Goal: Contribute content: Add original content to the website for others to see

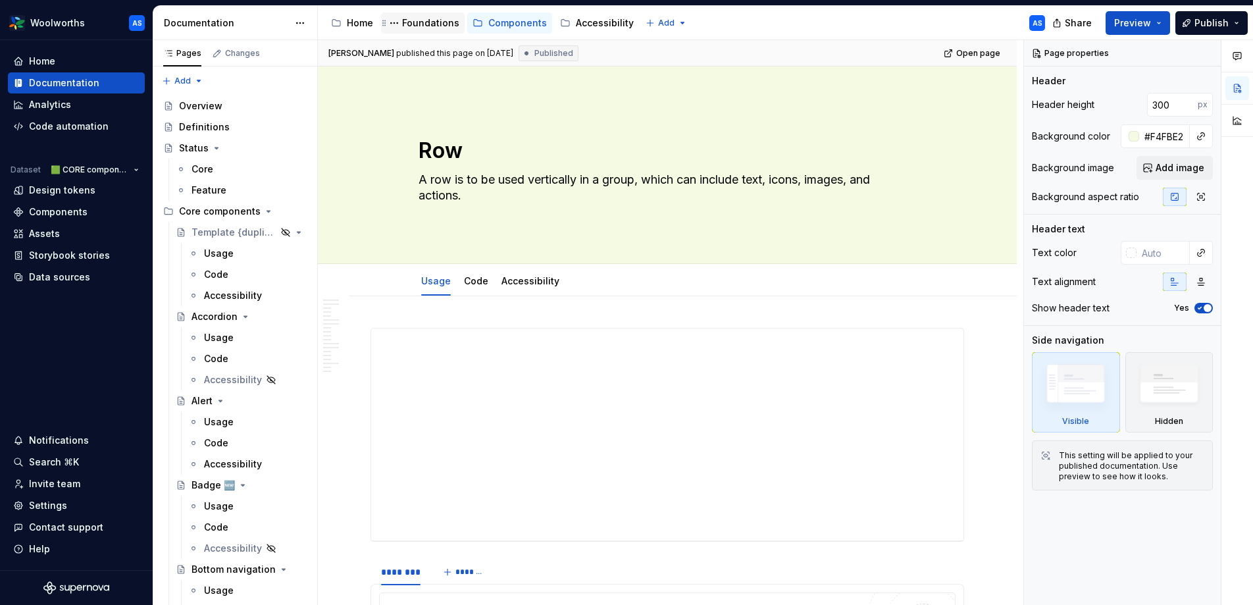
click at [432, 24] on div "Foundations" at bounding box center [430, 22] width 57 height 13
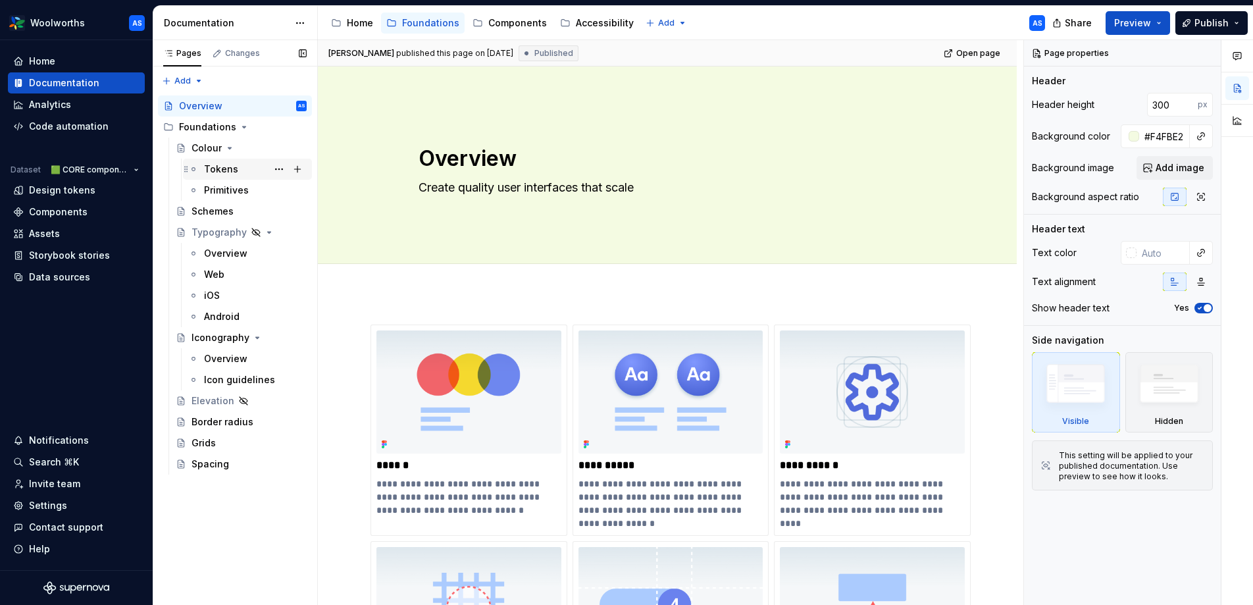
click at [220, 166] on div "Tokens" at bounding box center [221, 169] width 34 height 13
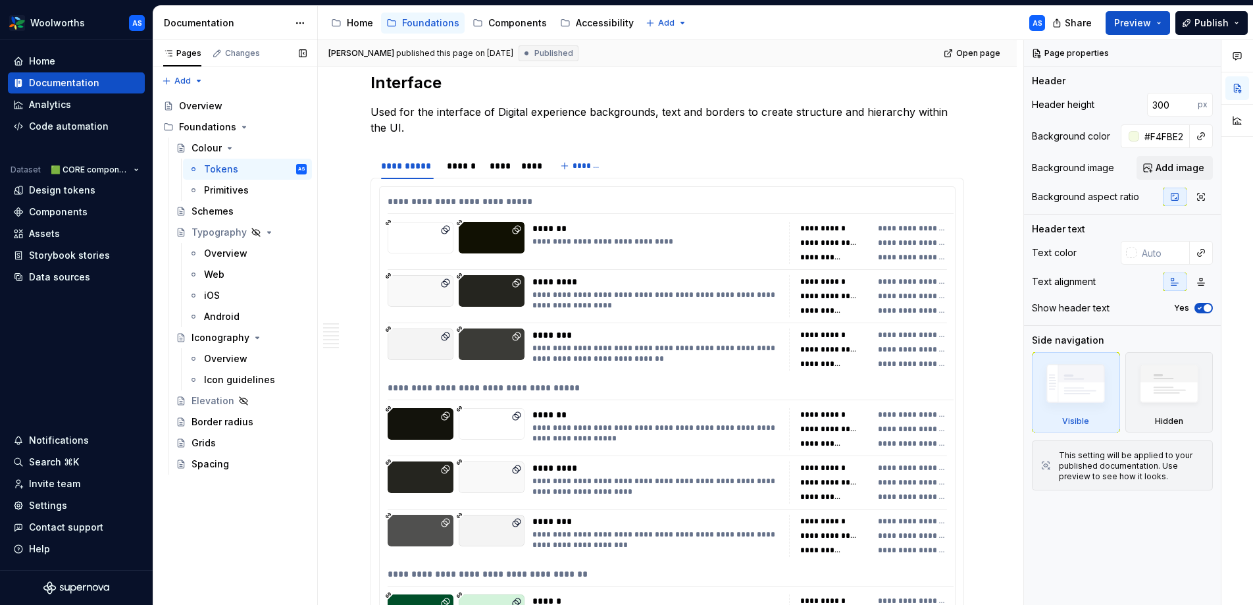
scroll to position [5908, 0]
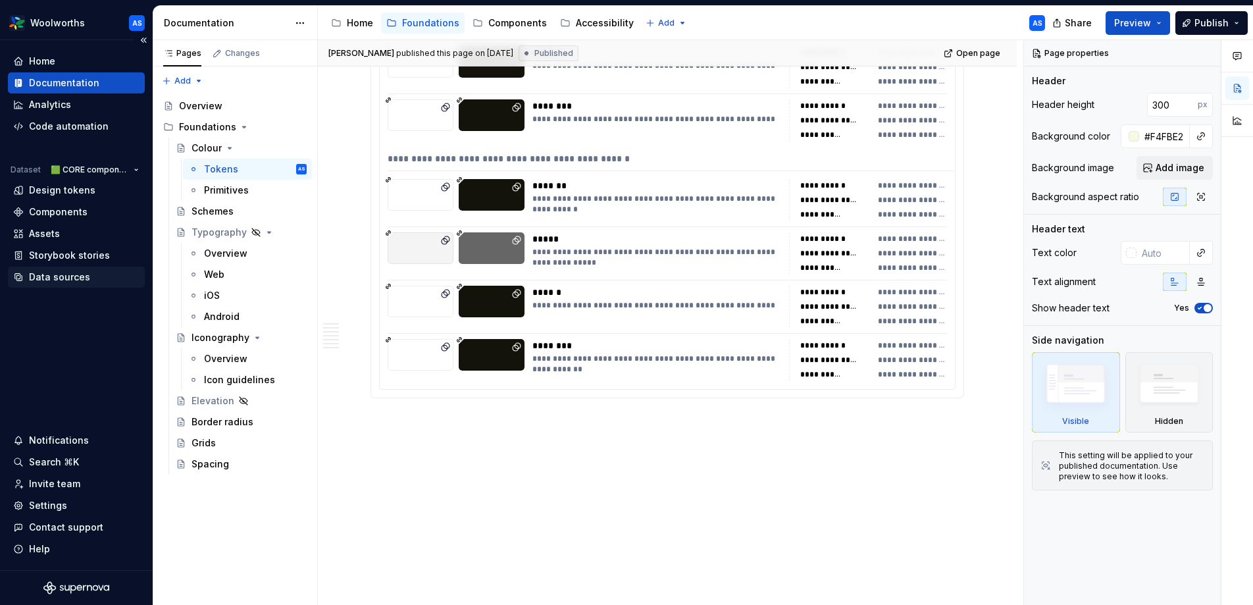
click at [48, 275] on div "Data sources" at bounding box center [59, 276] width 61 height 13
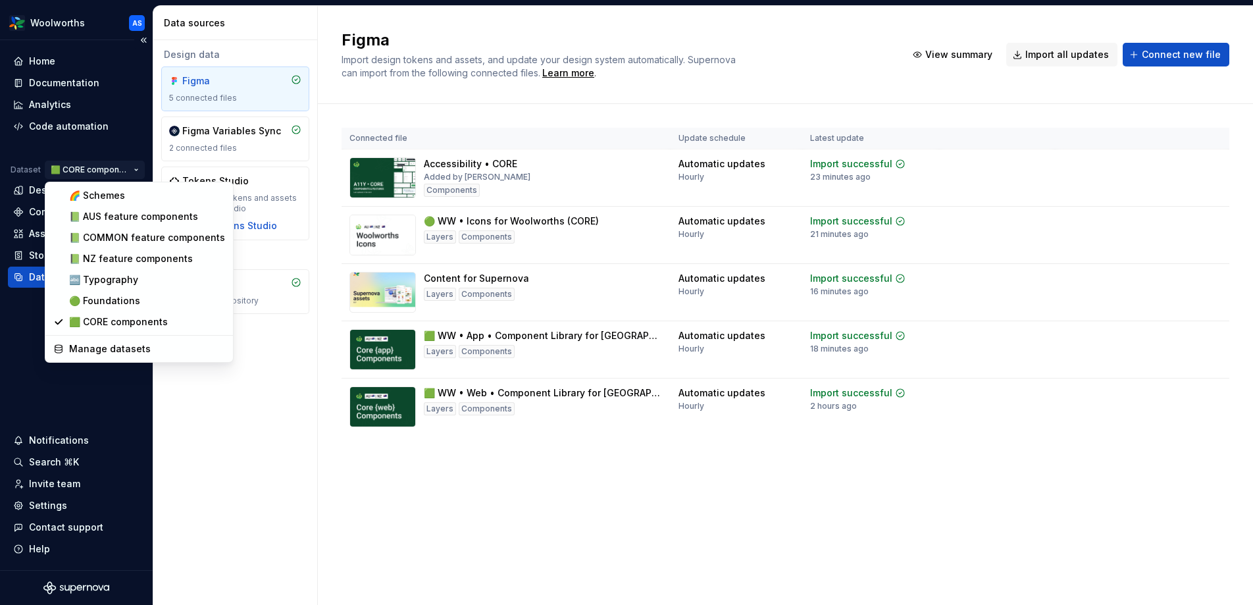
click at [131, 165] on html "Woolworths AS Home Documentation Analytics Code automation Dataset 🟩 CORE compo…" at bounding box center [626, 302] width 1253 height 605
click at [102, 303] on div "🟢 Foundations" at bounding box center [147, 300] width 156 height 13
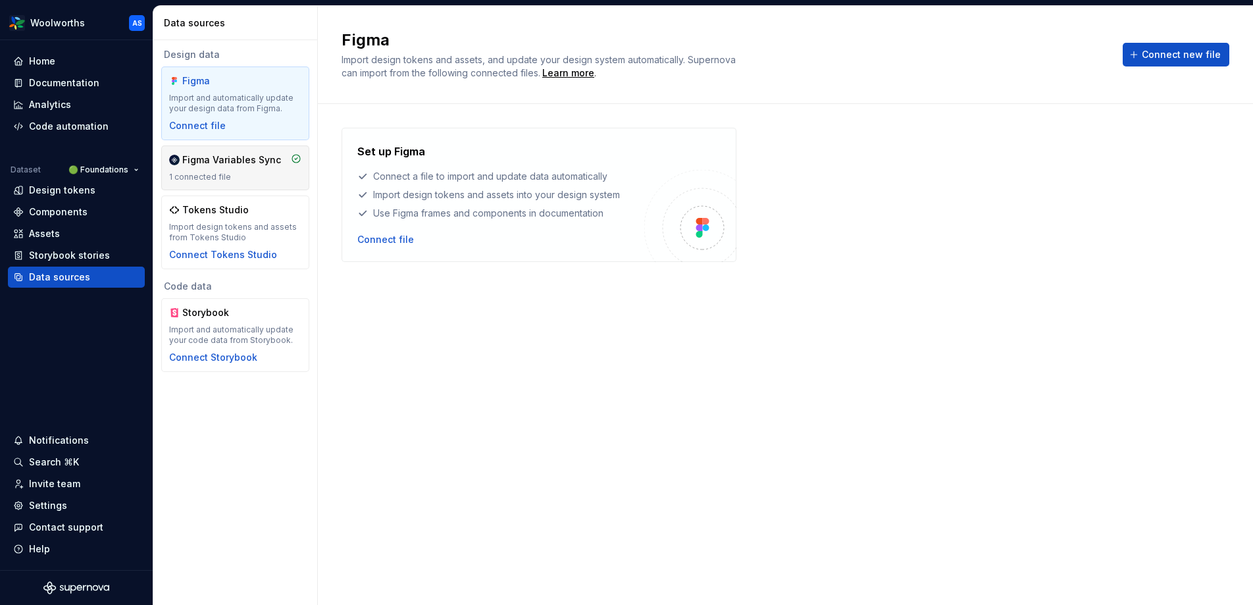
click at [276, 172] on div "1 connected file" at bounding box center [235, 177] width 132 height 11
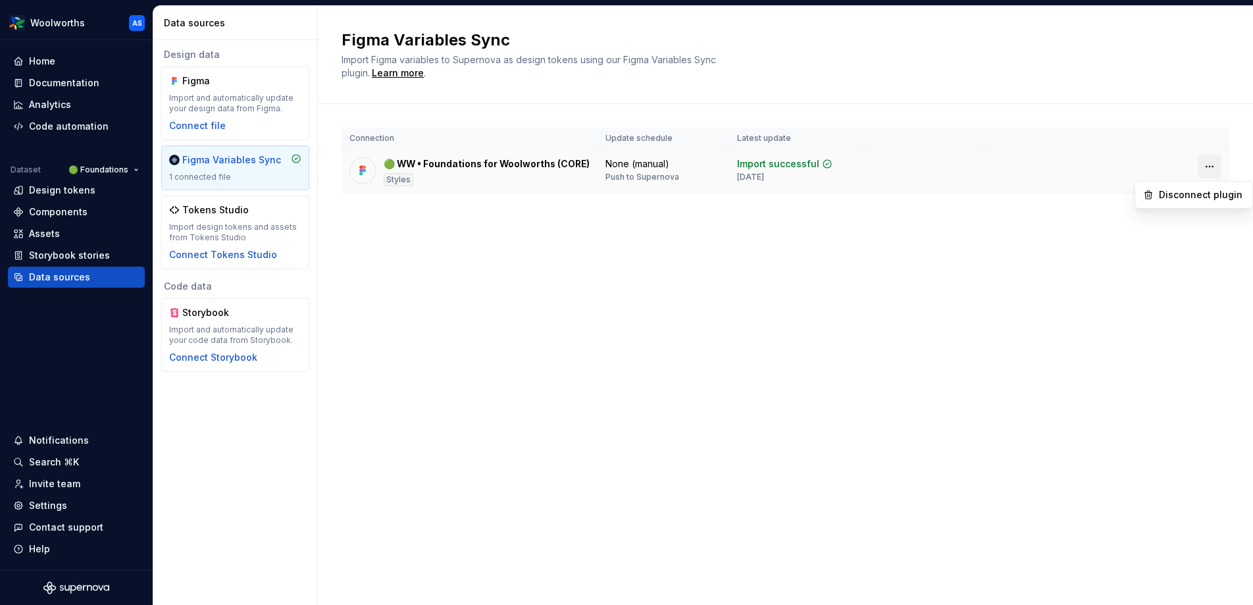
click at [1178, 164] on html "Woolworths AS Home Documentation Analytics Code automation Dataset 🟢 Foundation…" at bounding box center [626, 302] width 1253 height 605
click at [620, 228] on div "Connection Update schedule Latest update 🟢 WW • Foundations for Woolworths (COR…" at bounding box center [785, 174] width 888 height 140
click at [811, 164] on div "Import successful" at bounding box center [778, 163] width 82 height 13
click at [89, 190] on div "Design tokens" at bounding box center [62, 190] width 66 height 13
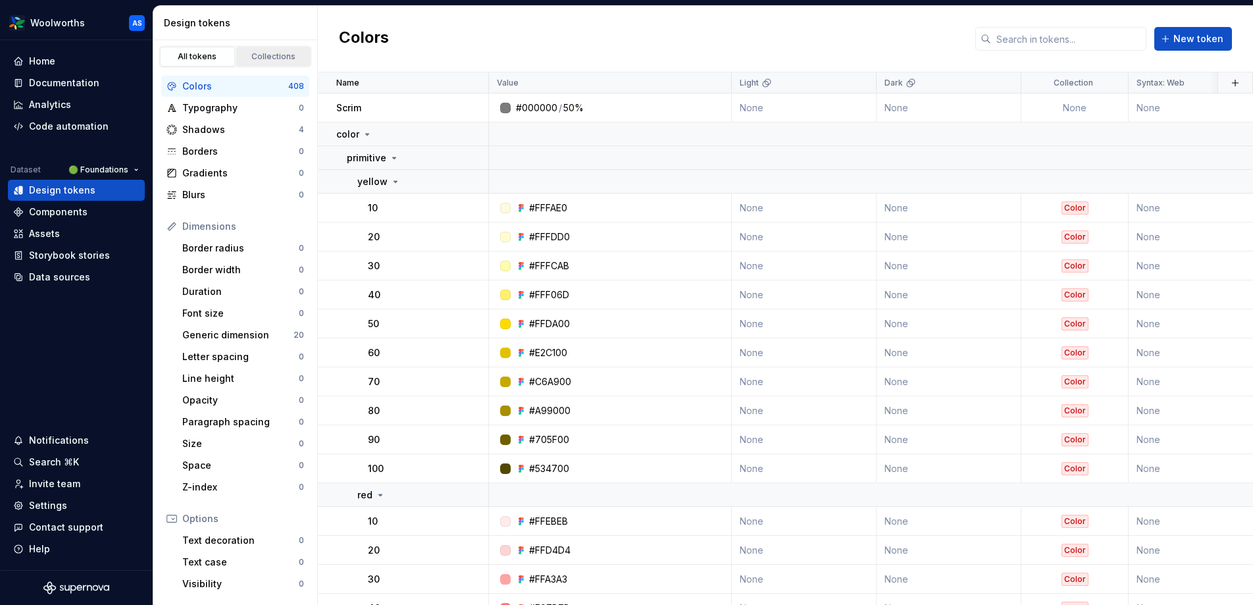
click at [271, 57] on div "Collections" at bounding box center [274, 56] width 66 height 11
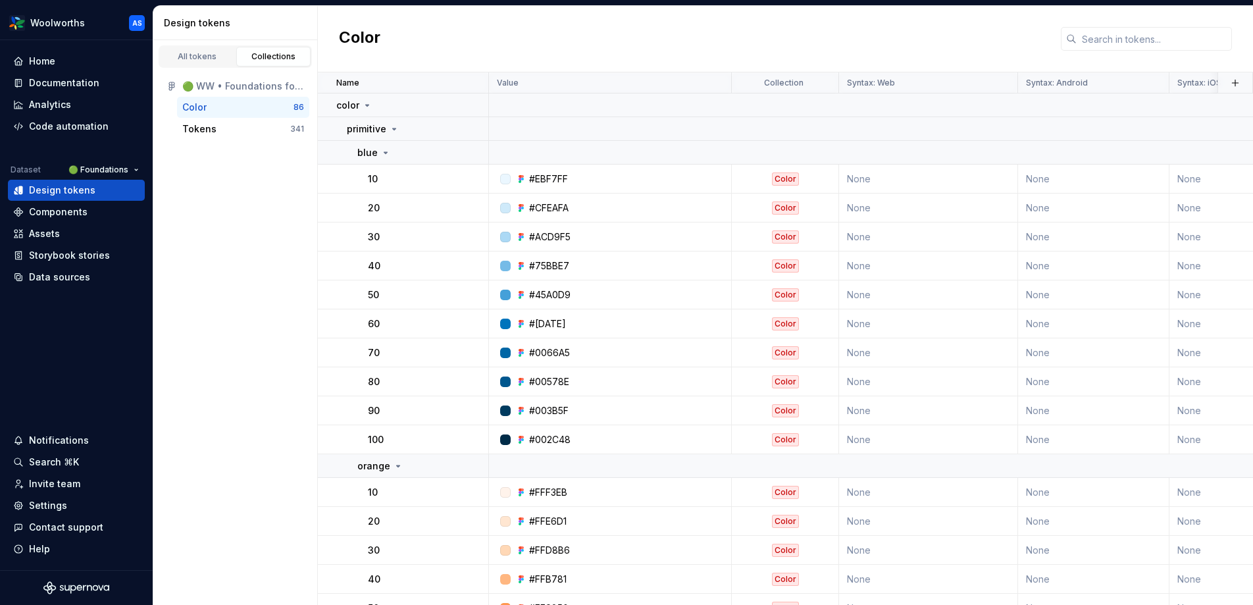
click at [251, 109] on div "Color" at bounding box center [237, 107] width 111 height 13
click at [393, 128] on icon at bounding box center [394, 128] width 3 height 1
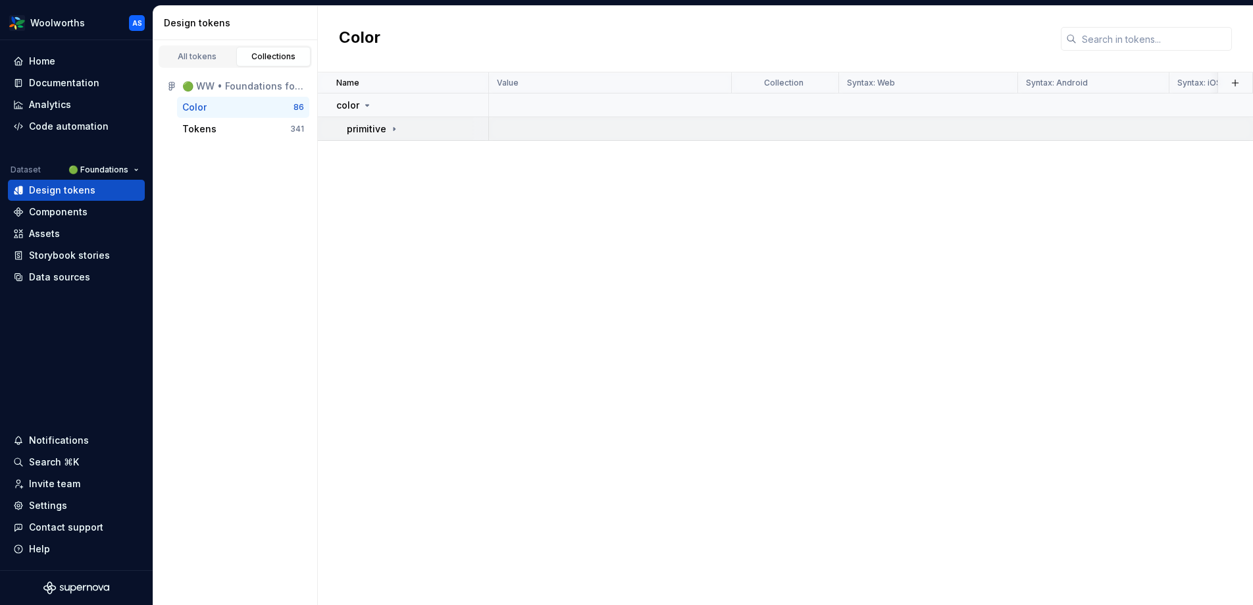
click at [396, 118] on td "primitive" at bounding box center [403, 129] width 171 height 24
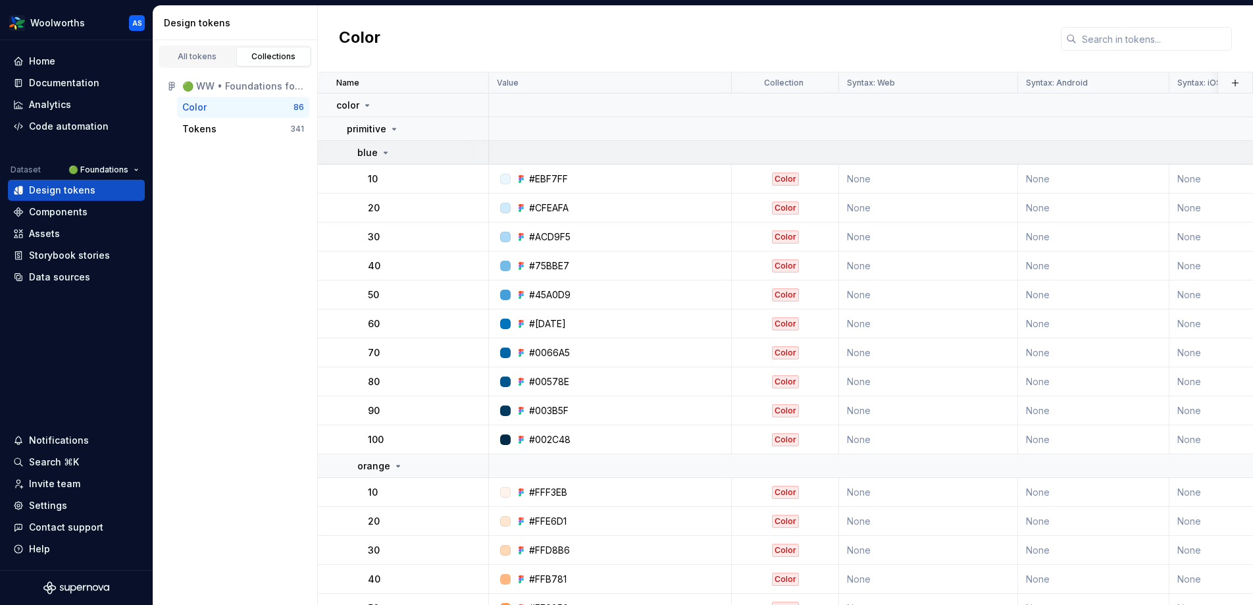
click at [384, 152] on icon at bounding box center [385, 152] width 3 height 1
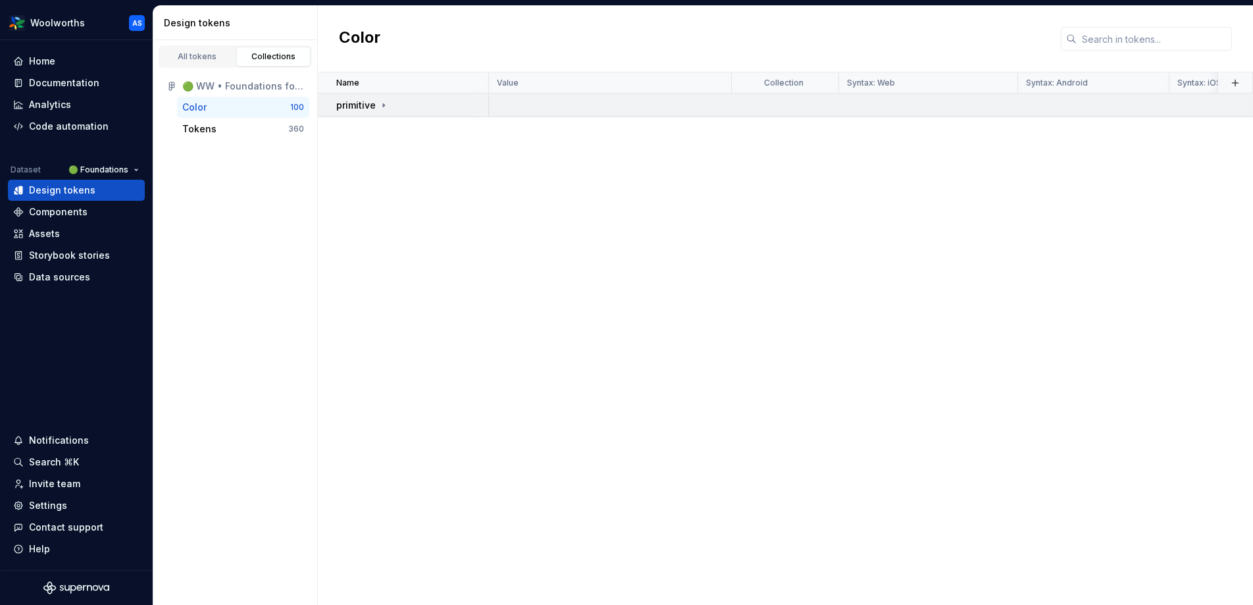
click at [380, 104] on icon at bounding box center [383, 105] width 11 height 11
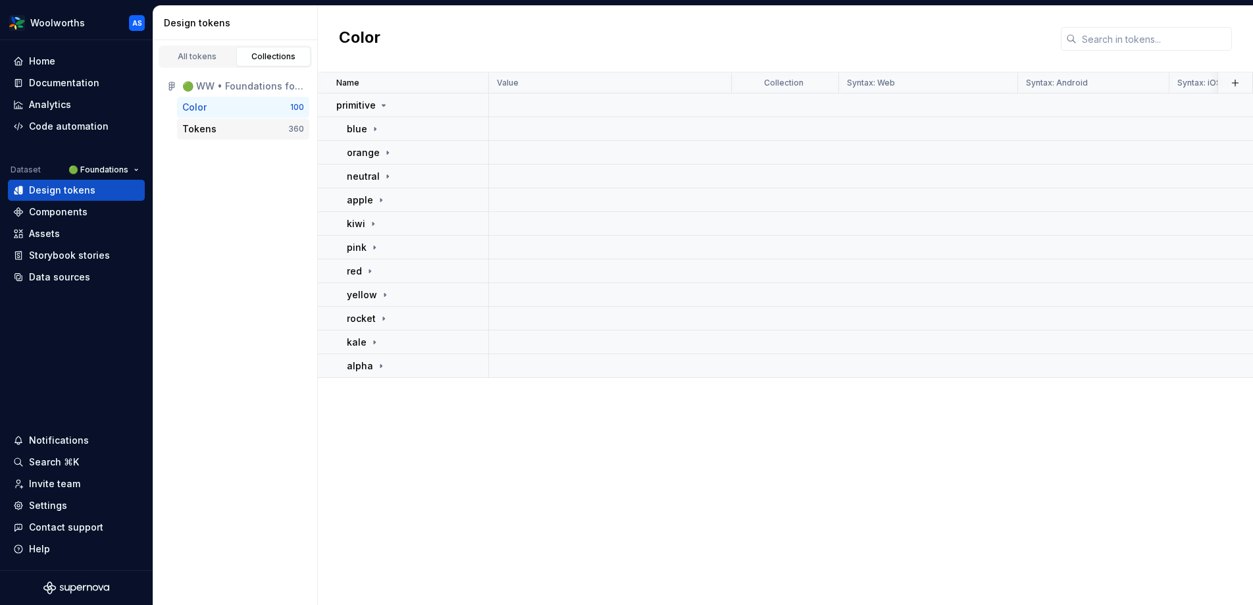
click at [269, 127] on div "Tokens" at bounding box center [235, 128] width 106 height 13
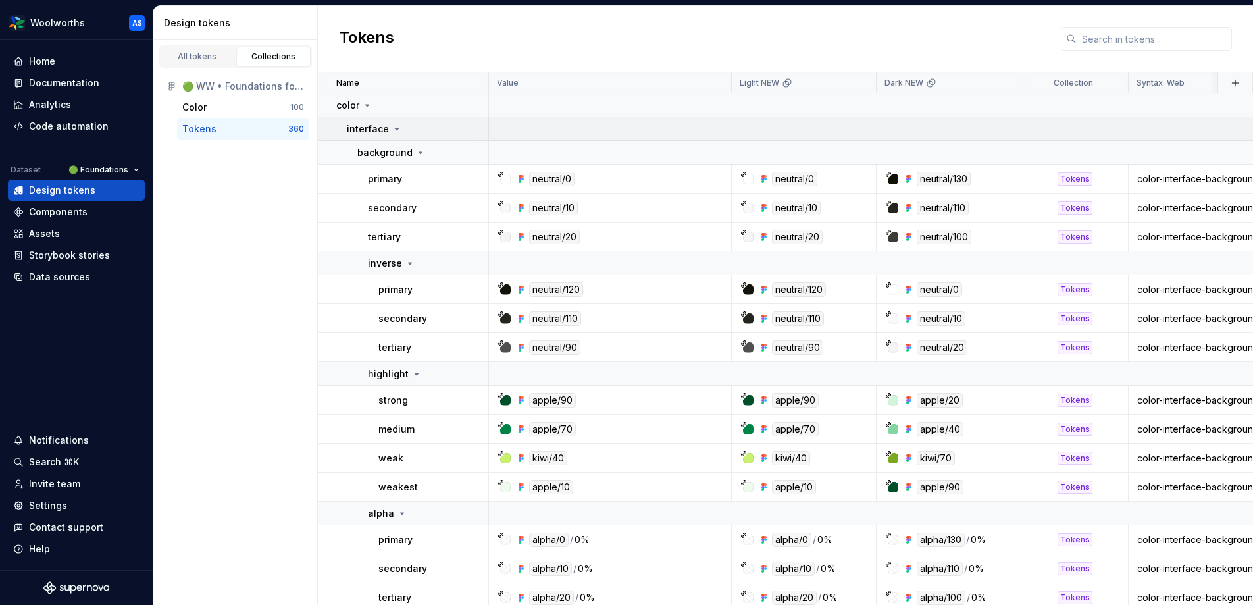
click at [393, 126] on icon at bounding box center [396, 129] width 11 height 11
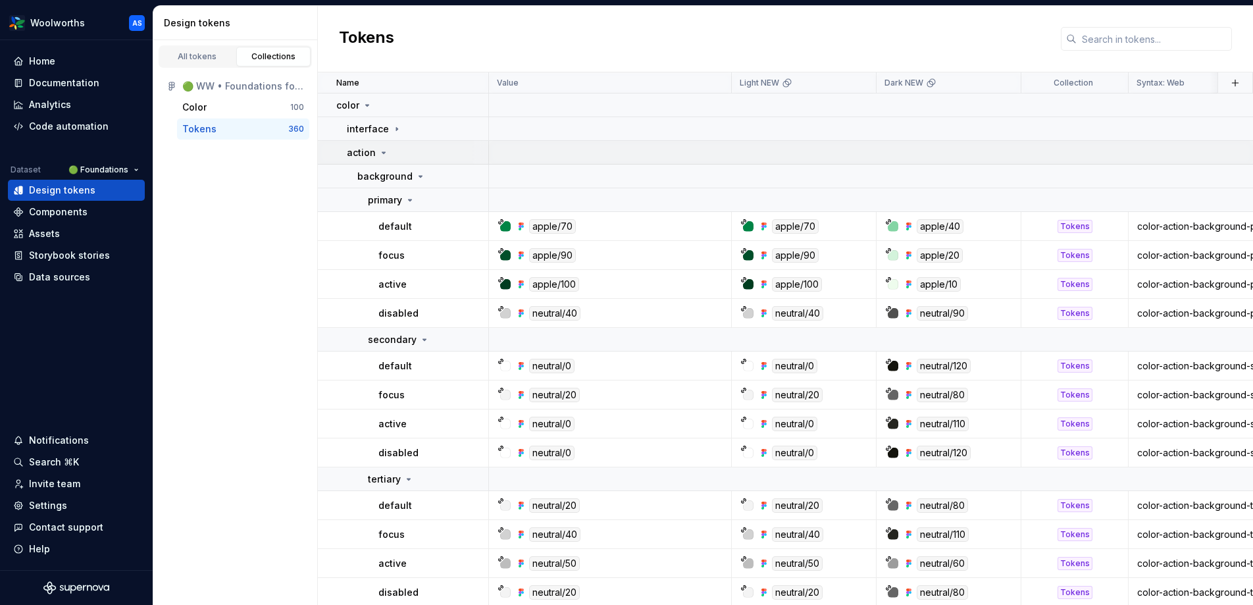
click at [382, 152] on icon at bounding box center [383, 152] width 3 height 1
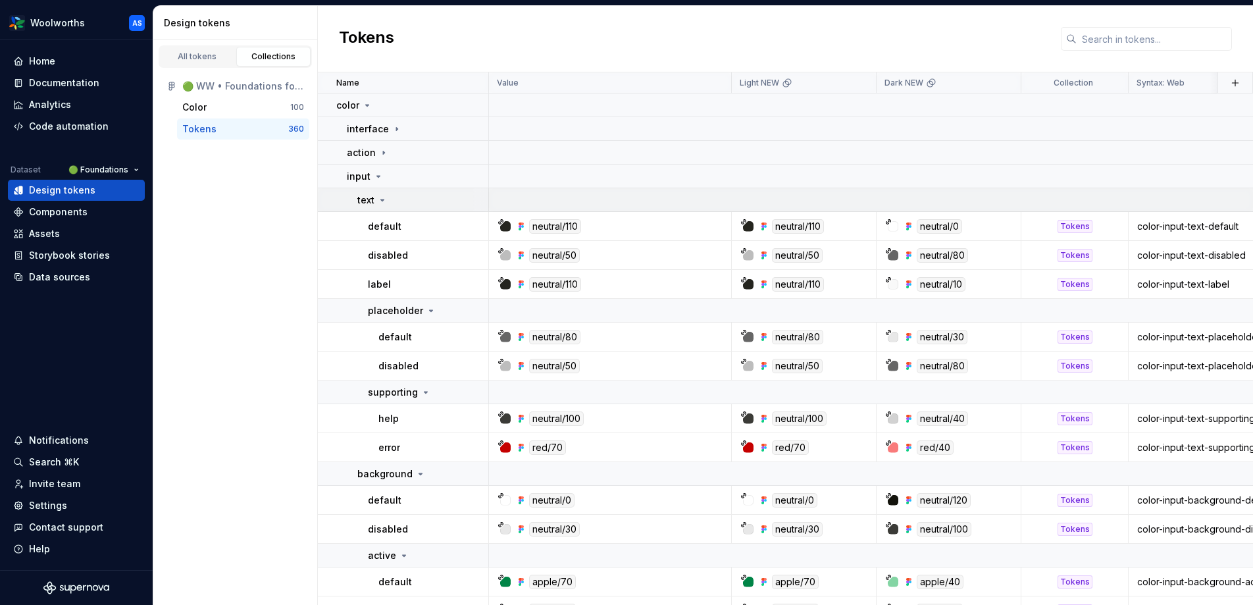
click at [381, 200] on icon at bounding box center [382, 199] width 3 height 1
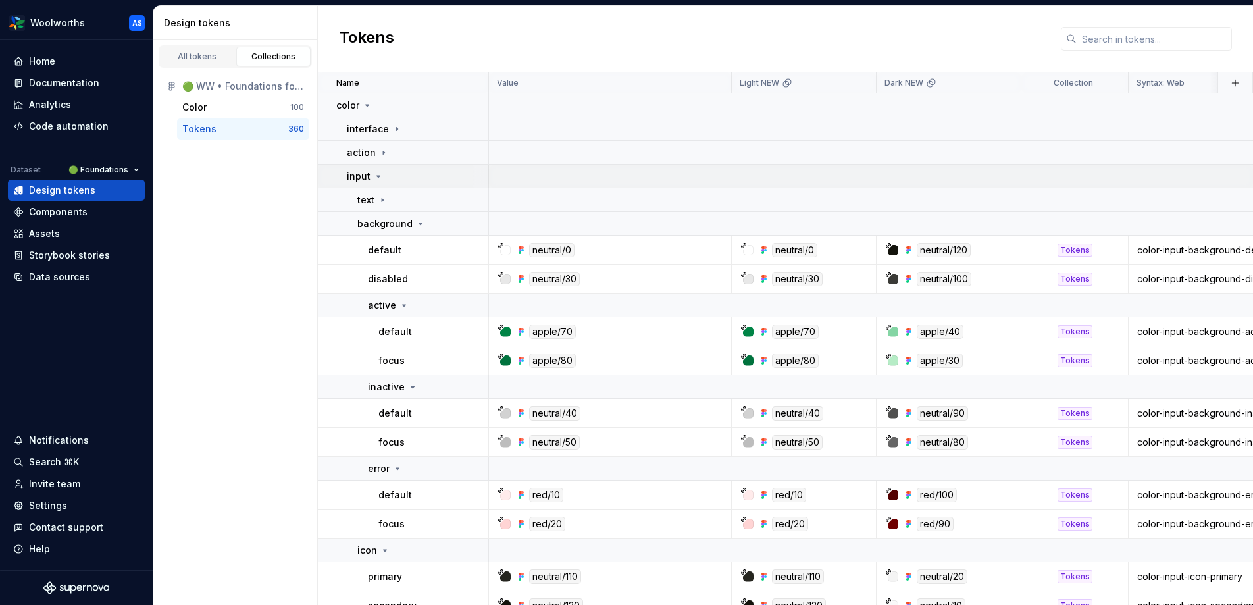
click at [377, 177] on icon at bounding box center [378, 176] width 3 height 1
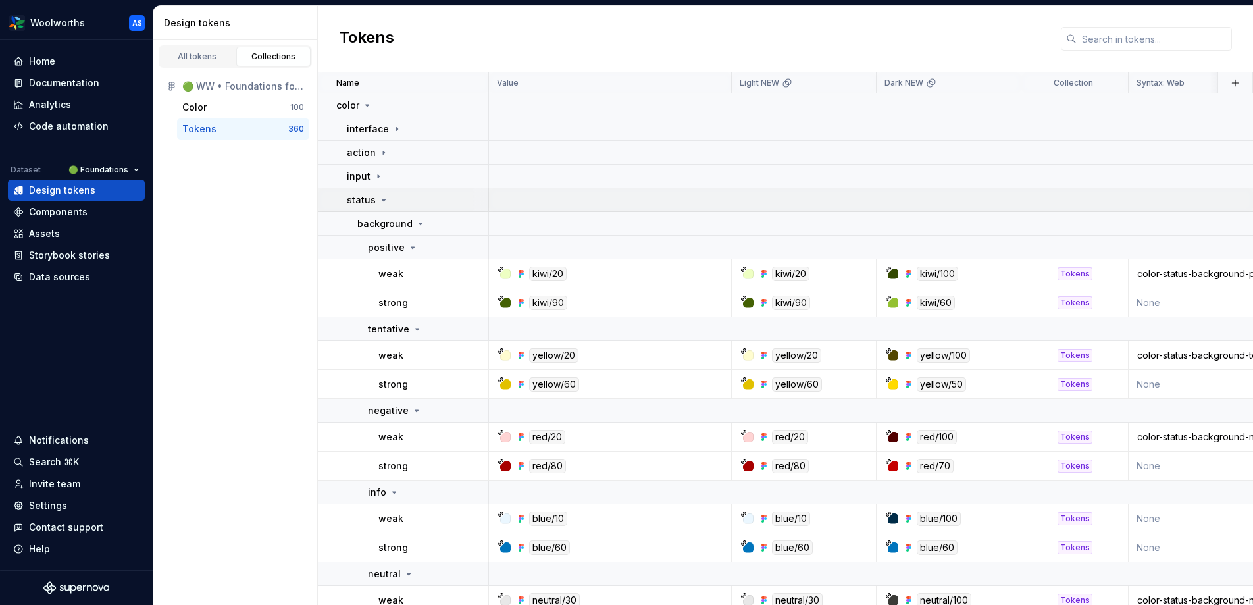
click at [386, 198] on icon at bounding box center [383, 200] width 11 height 11
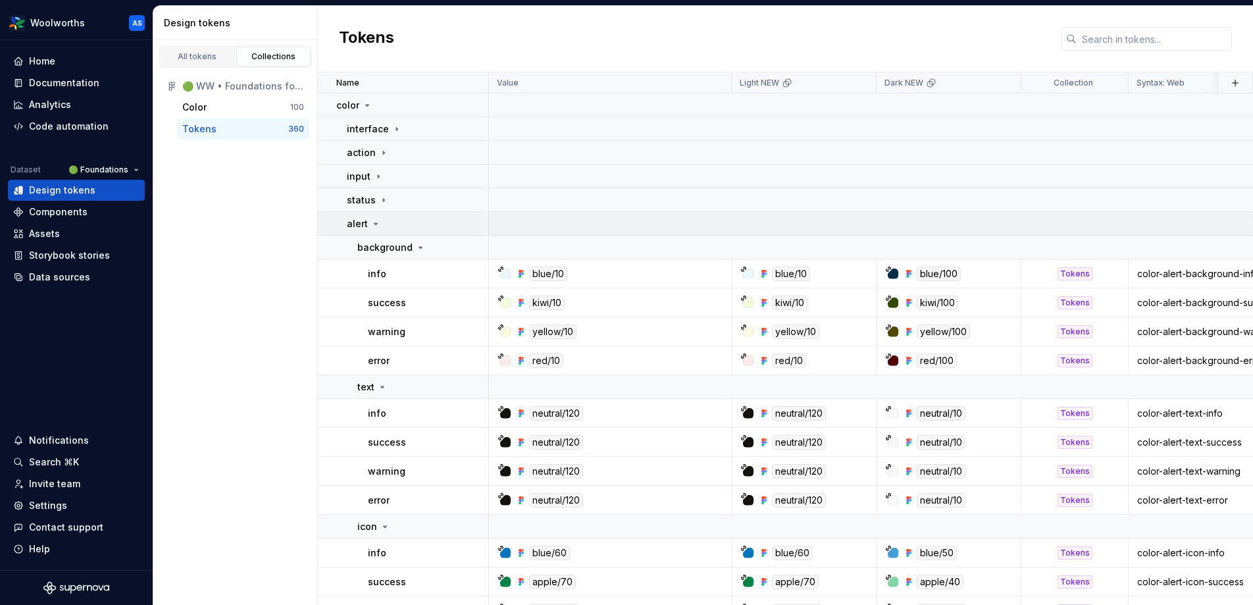
click at [374, 219] on icon at bounding box center [375, 223] width 11 height 11
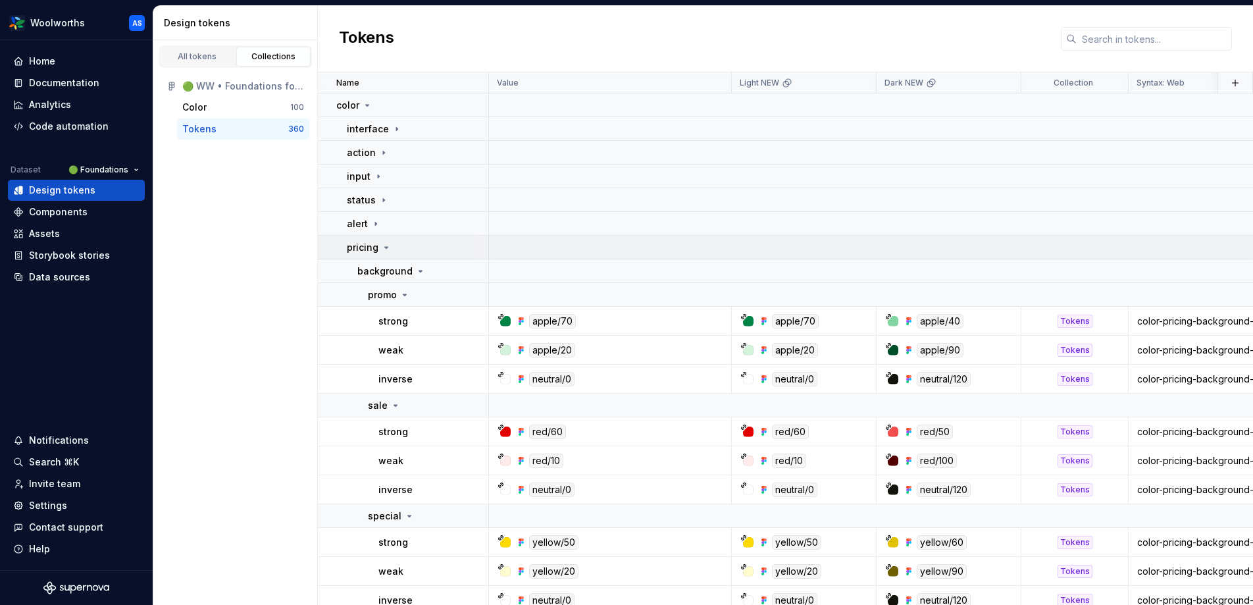
click at [383, 249] on icon at bounding box center [386, 247] width 11 height 11
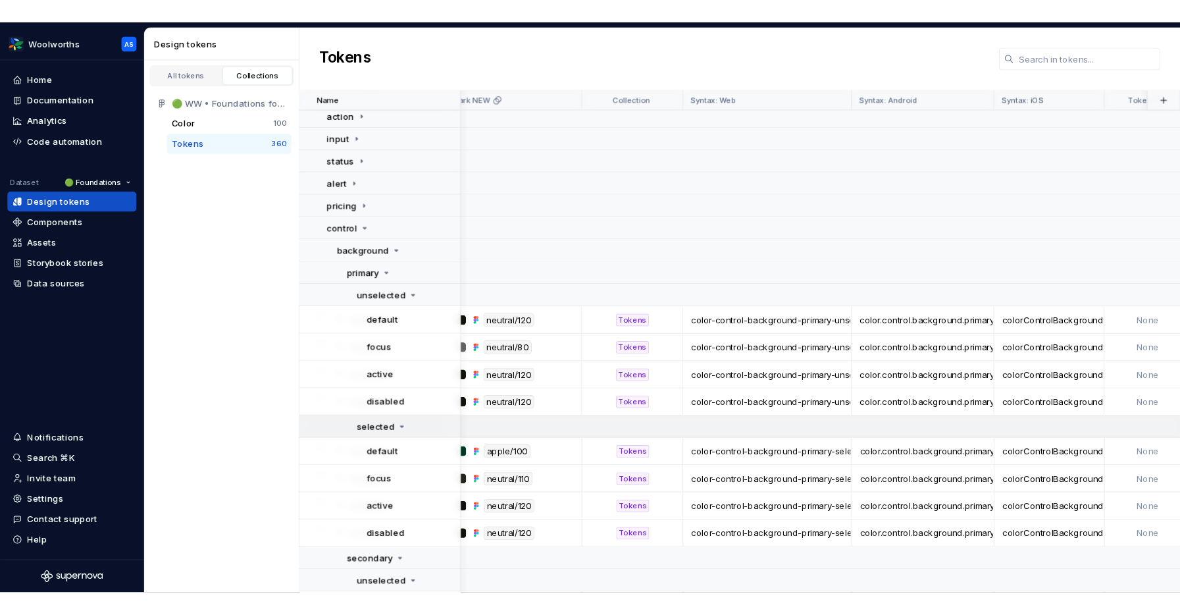
scroll to position [53, 0]
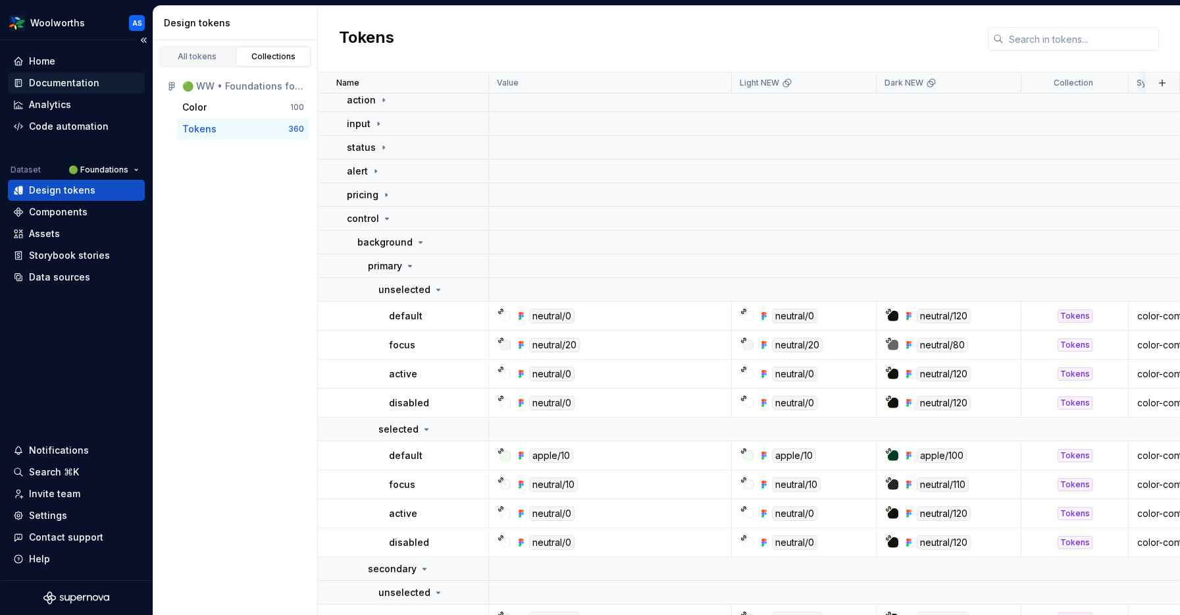
click at [69, 73] on div "Documentation" at bounding box center [76, 82] width 137 height 21
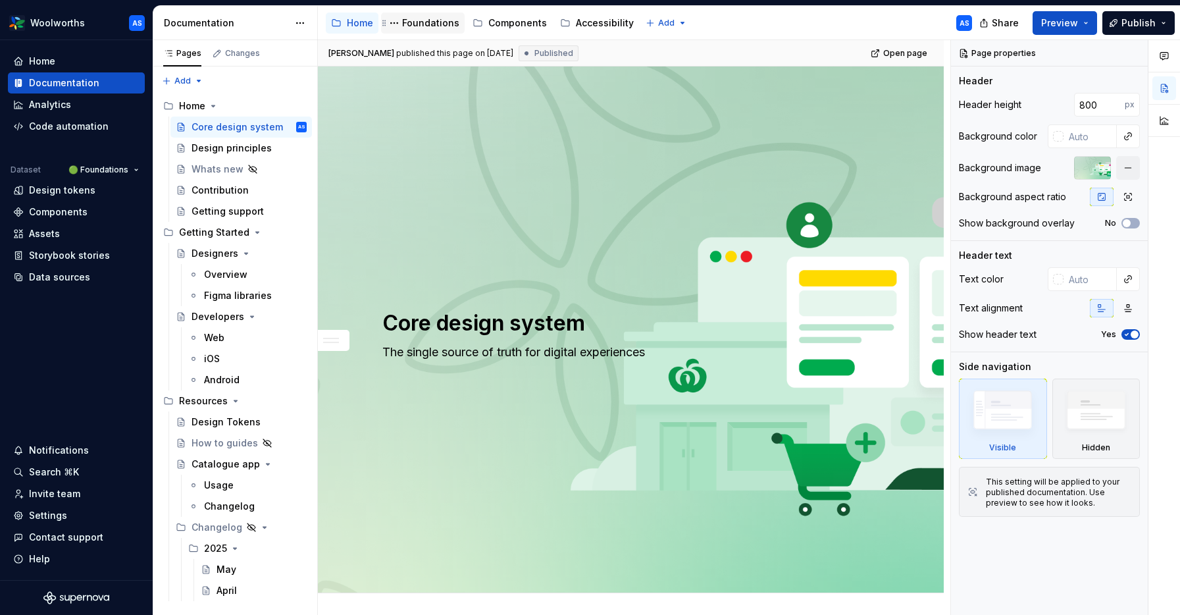
click at [426, 21] on div "Foundations" at bounding box center [430, 22] width 57 height 13
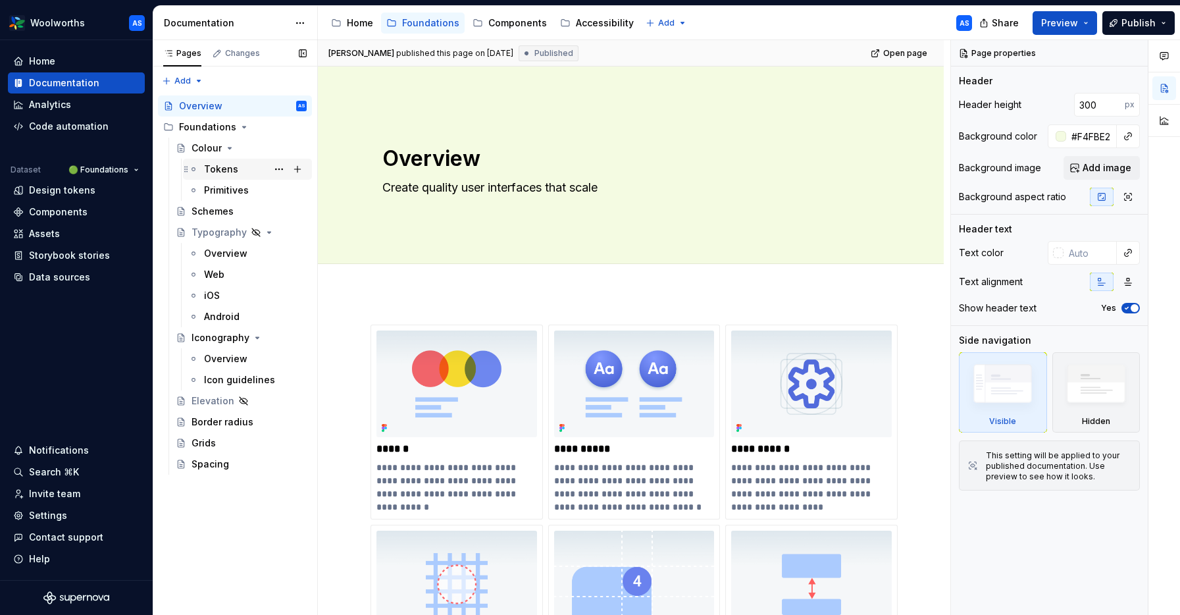
click at [245, 170] on div "Tokens" at bounding box center [255, 169] width 103 height 18
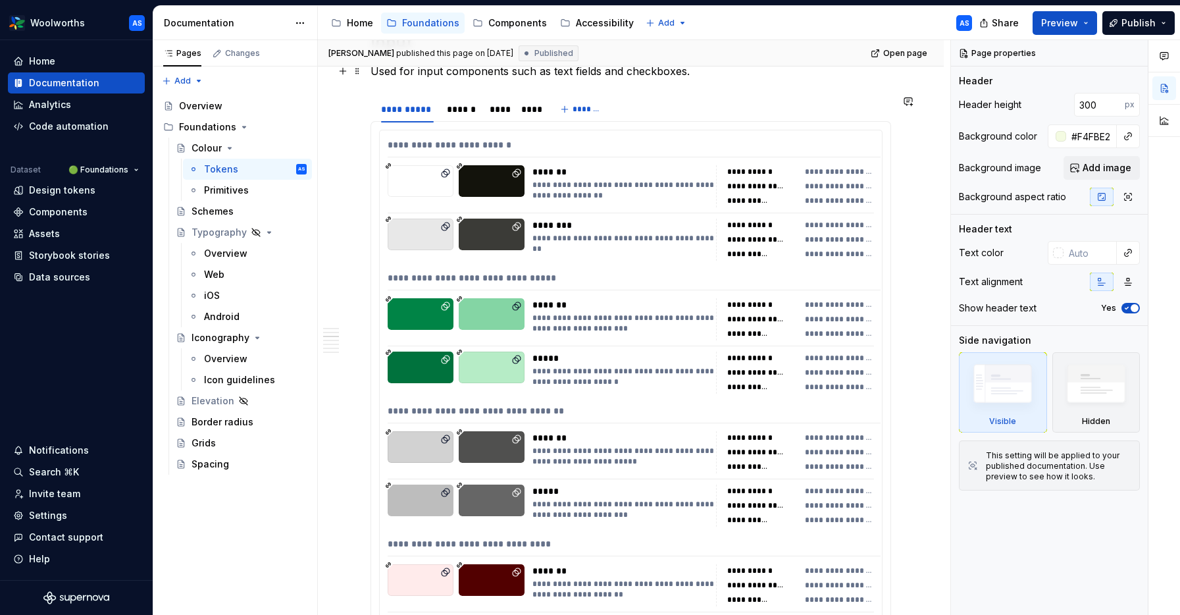
scroll to position [2215, 0]
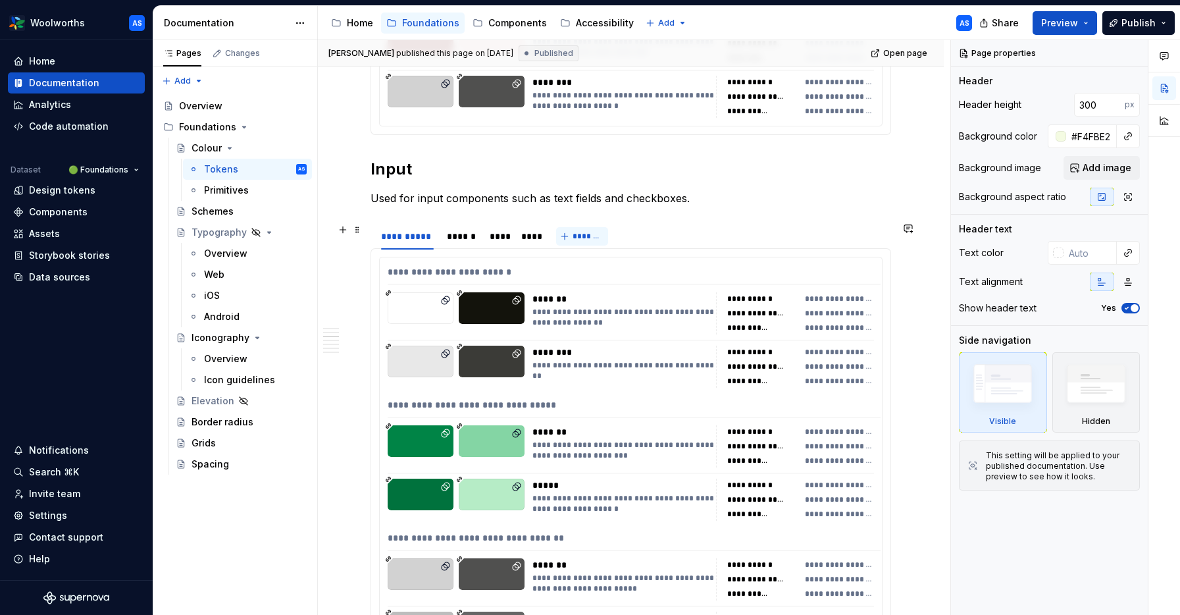
click at [534, 240] on div "****" at bounding box center [529, 236] width 16 height 13
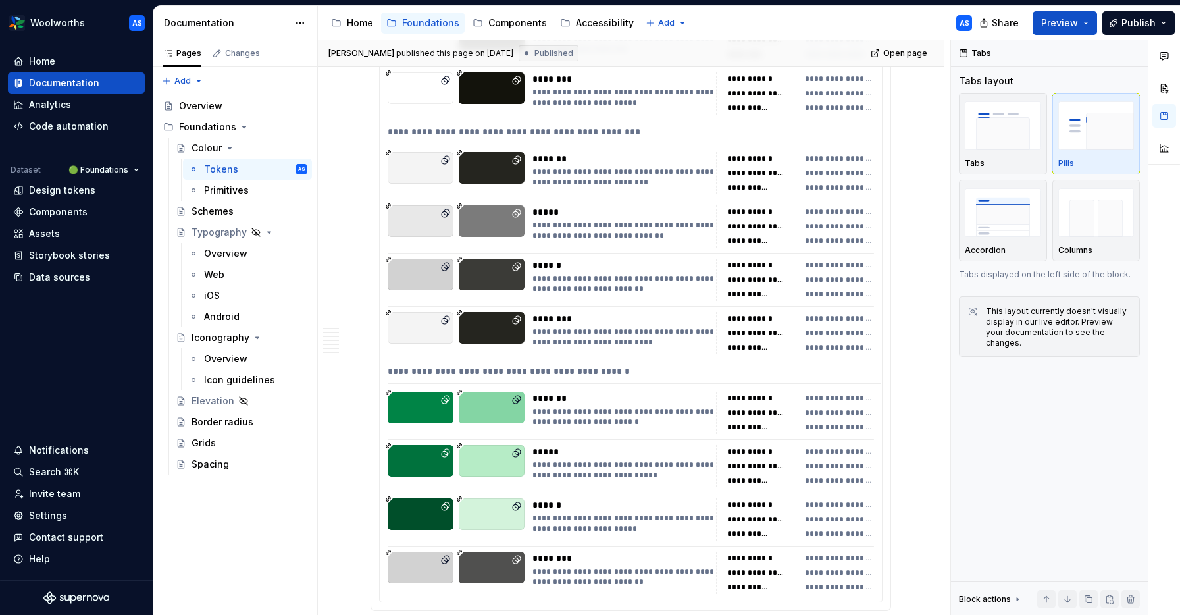
scroll to position [6169, 0]
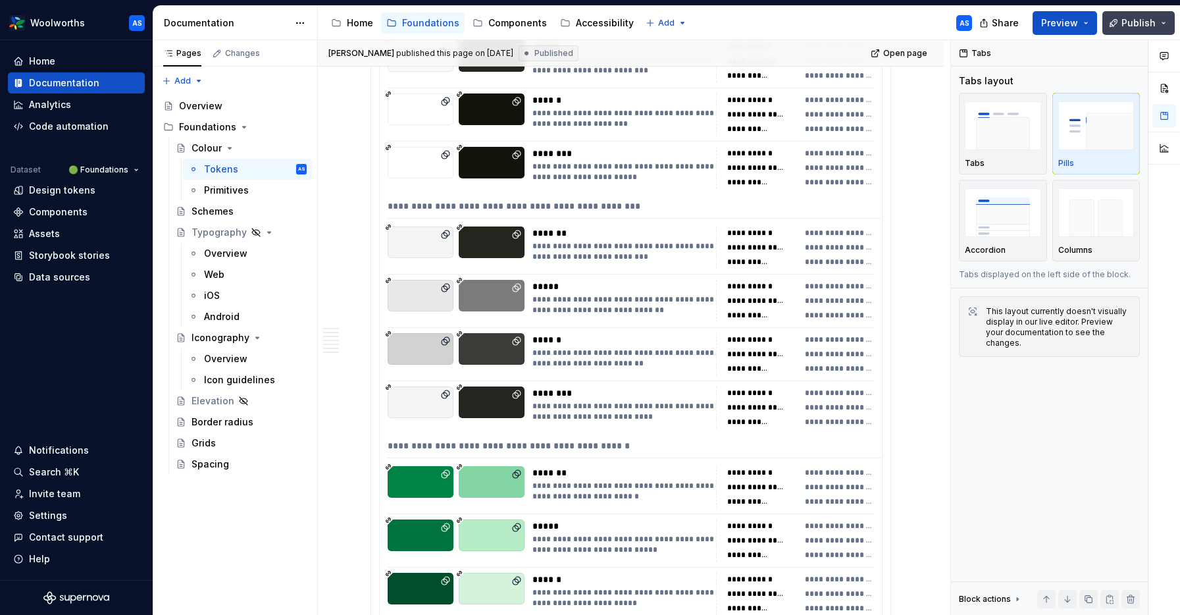
click at [1151, 24] on span "Publish" at bounding box center [1138, 22] width 34 height 13
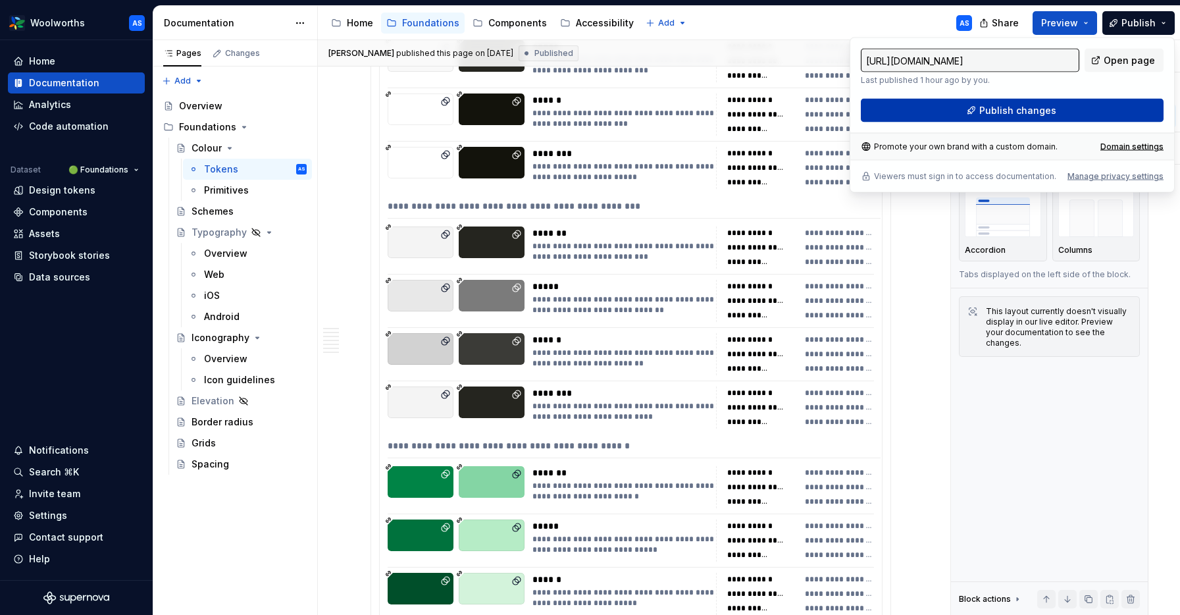
click at [1044, 105] on span "Publish changes" at bounding box center [1017, 110] width 77 height 13
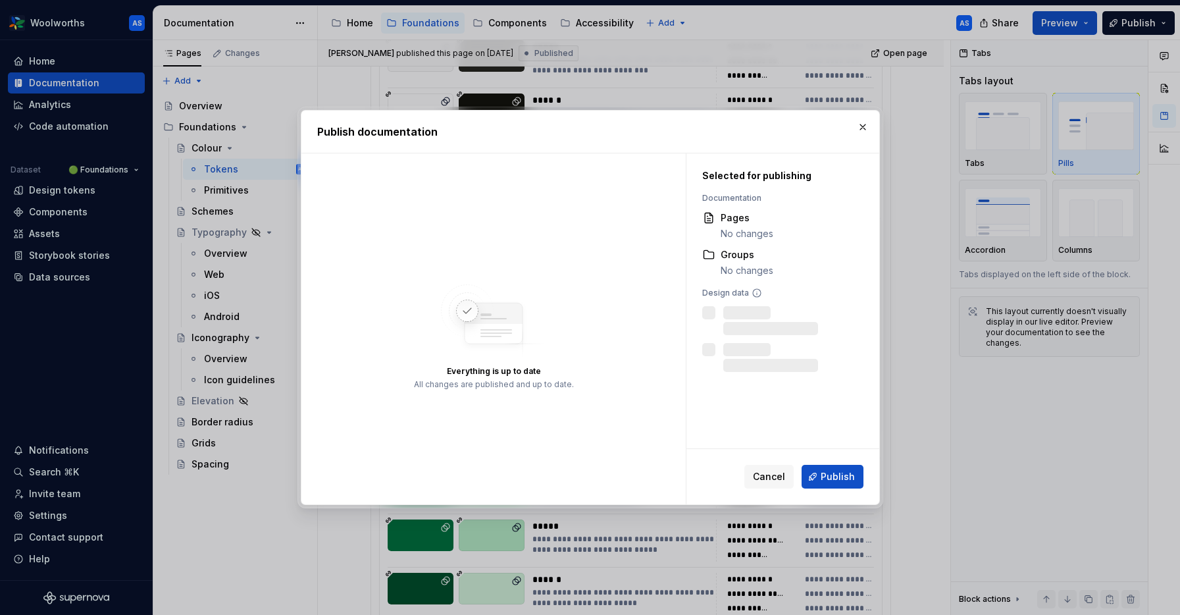
click at [832, 472] on span "Publish" at bounding box center [837, 476] width 34 height 13
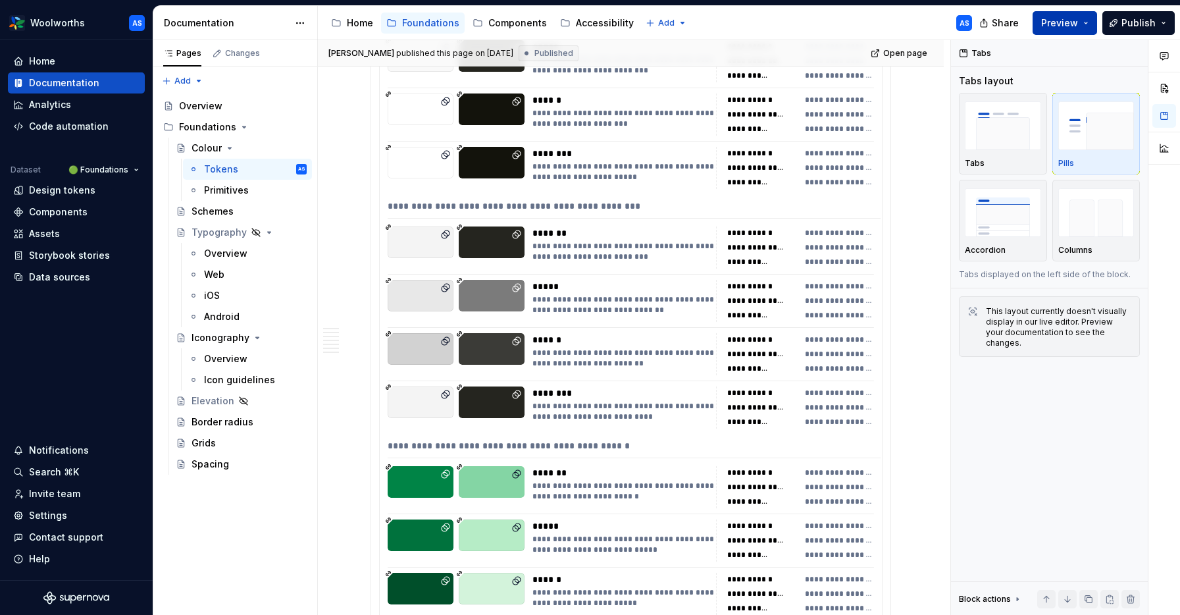
click at [1093, 21] on button "Preview" at bounding box center [1064, 23] width 64 height 24
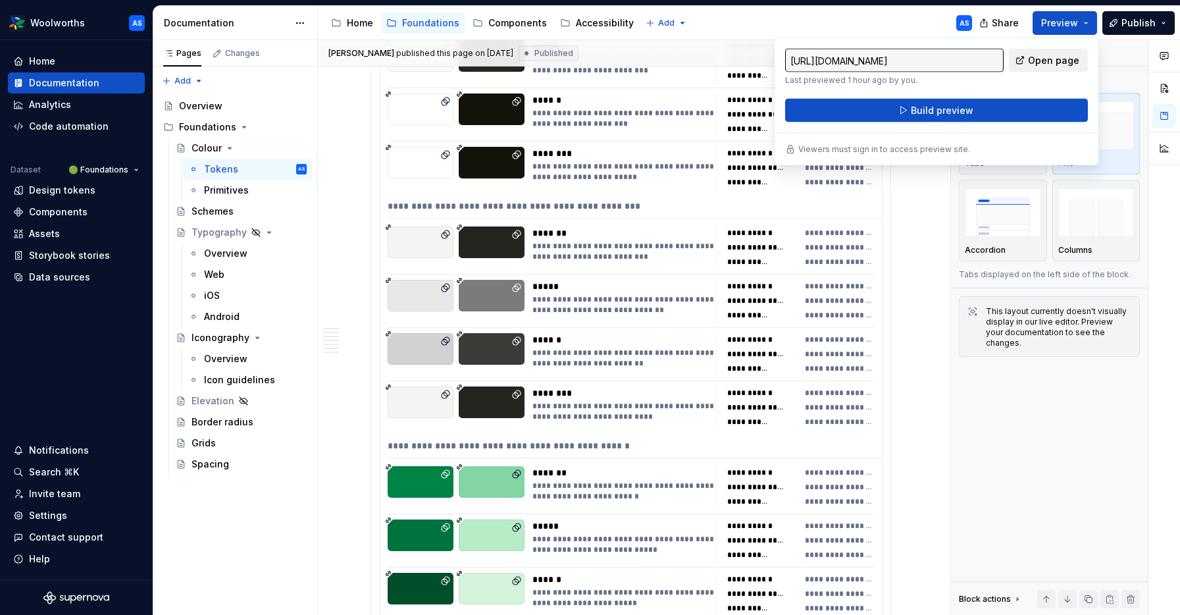
click at [1073, 59] on span "Open page" at bounding box center [1053, 60] width 51 height 13
type textarea "*"
